Goal: Find specific page/section: Find specific page/section

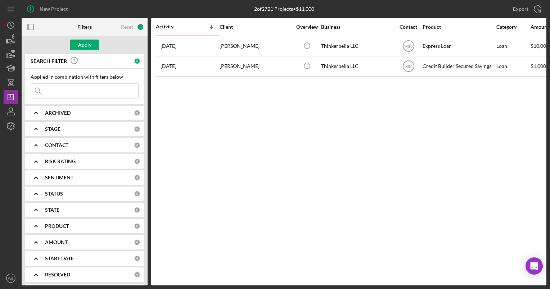
click at [241, 131] on div "Activity Icon/Table Sort Arrow Client Overview Business Contact Product Categor…" at bounding box center [348, 152] width 395 height 268
click at [342, 191] on div "Activity Icon/Table Sort Arrow Client Overview Business Contact Product Categor…" at bounding box center [348, 152] width 395 height 268
click at [237, 189] on div "Activity Icon/Table Sort Arrow Client Overview Business Contact Product Categor…" at bounding box center [348, 152] width 395 height 268
click at [53, 91] on input at bounding box center [84, 91] width 107 height 14
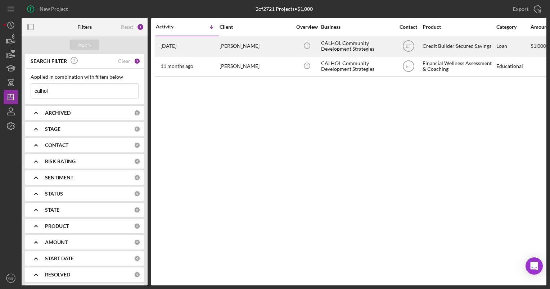
type input "calhol"
click at [286, 45] on div "[PERSON_NAME]" at bounding box center [256, 46] width 72 height 19
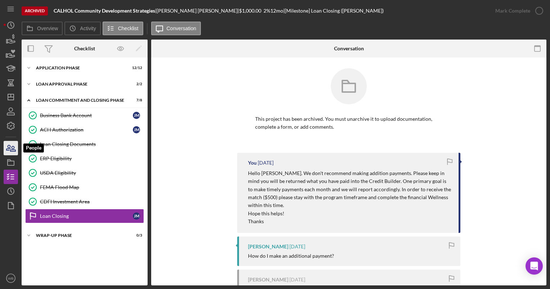
click at [7, 148] on icon "button" at bounding box center [8, 147] width 4 height 5
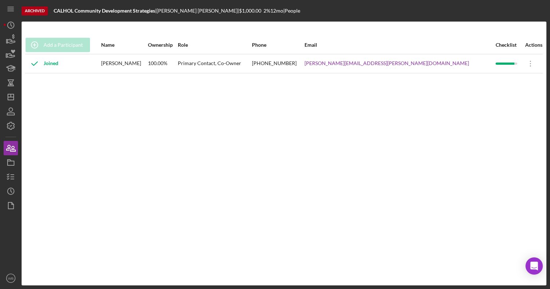
click at [209, 116] on div "Add a Participant Name Ownership Role Phone Email Checklist Actions Joined [PER…" at bounding box center [284, 153] width 525 height 235
